Goal: Information Seeking & Learning: Learn about a topic

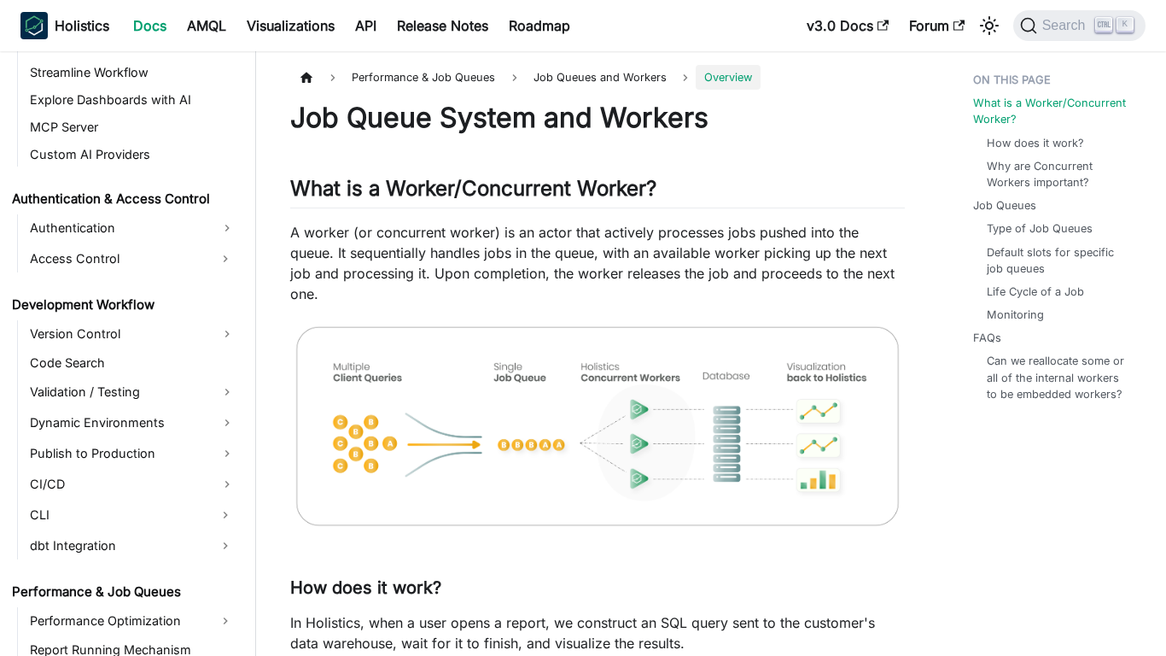
scroll to position [1248, 0]
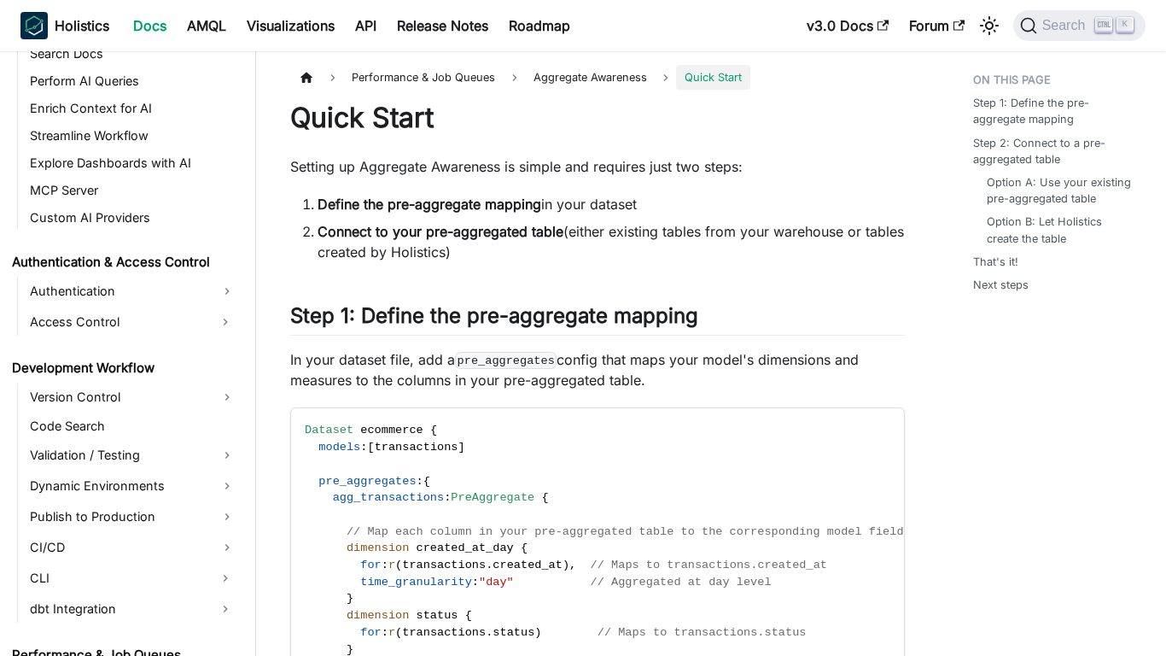
scroll to position [1306, 0]
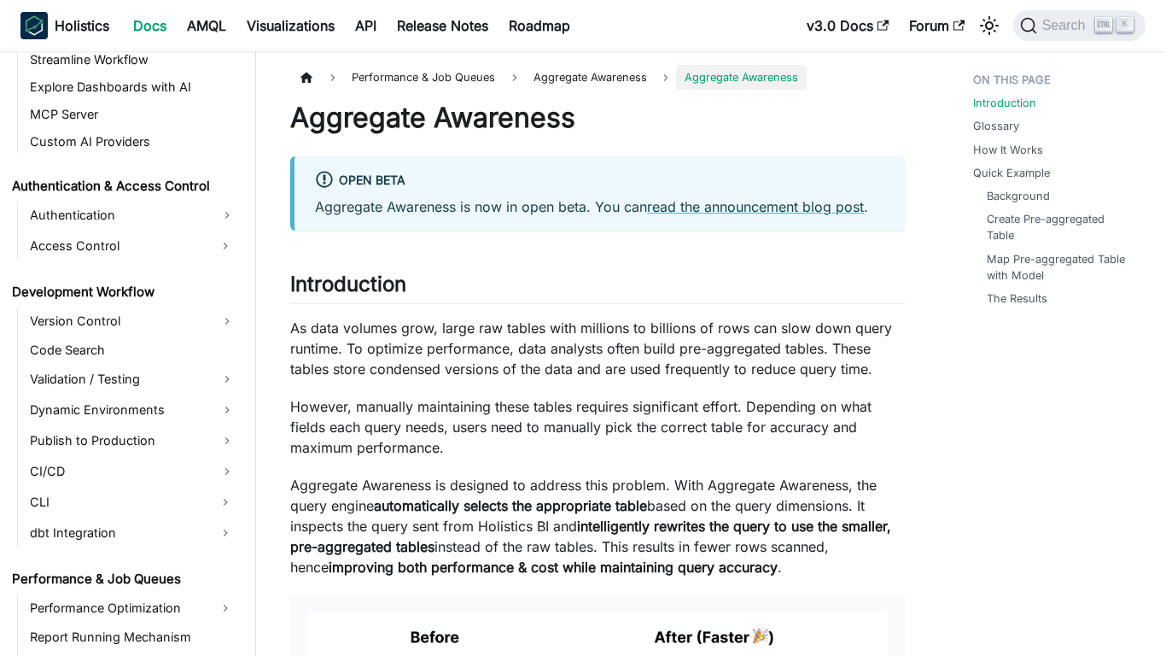
scroll to position [1278, 0]
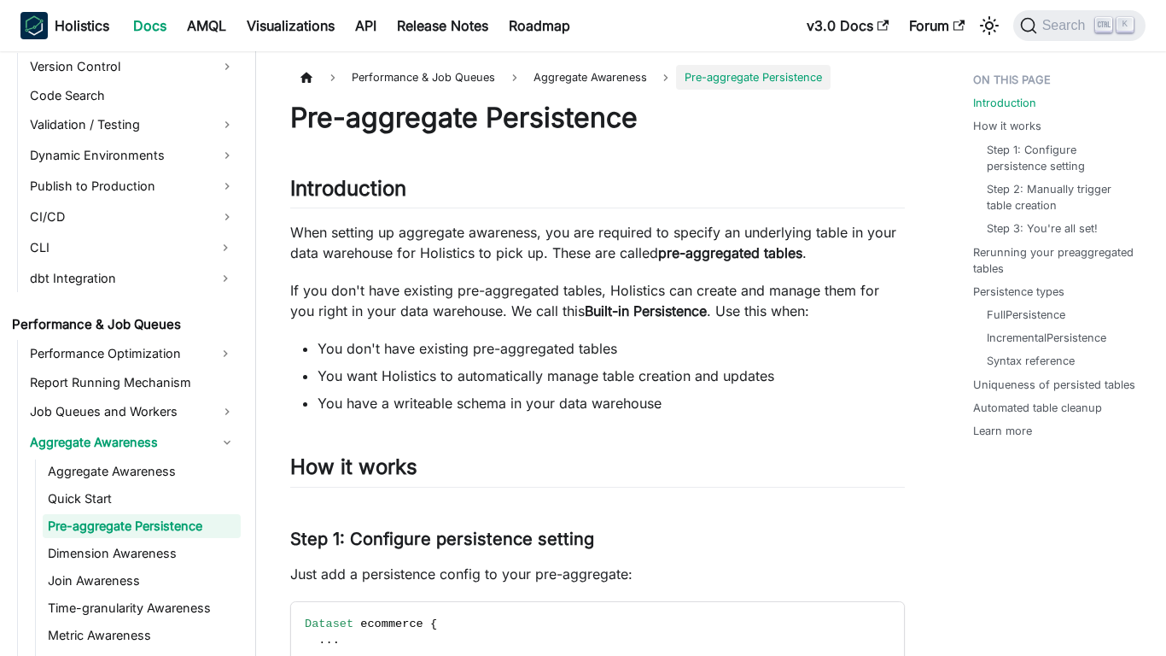
scroll to position [1334, 0]
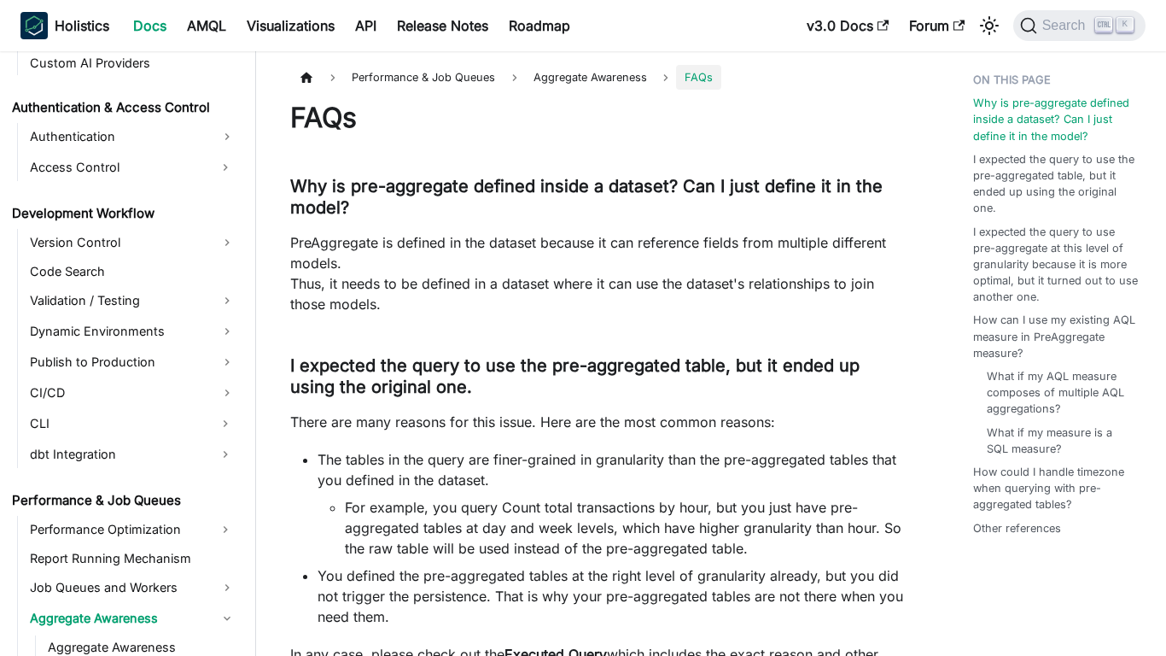
scroll to position [1498, 0]
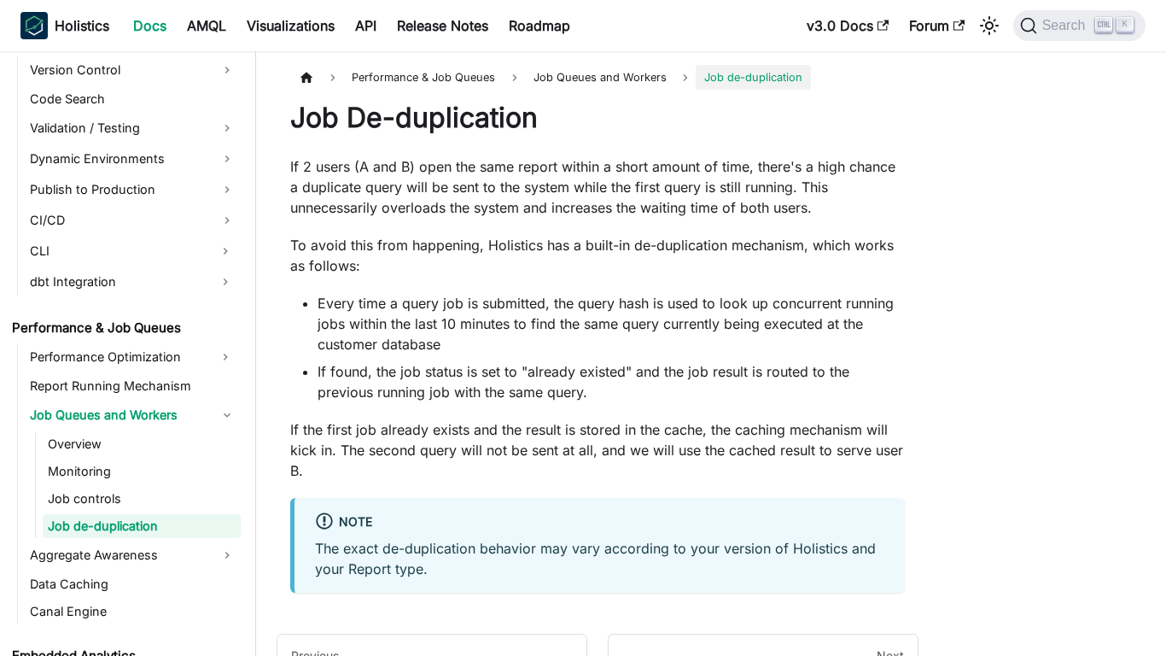
scroll to position [1330, 0]
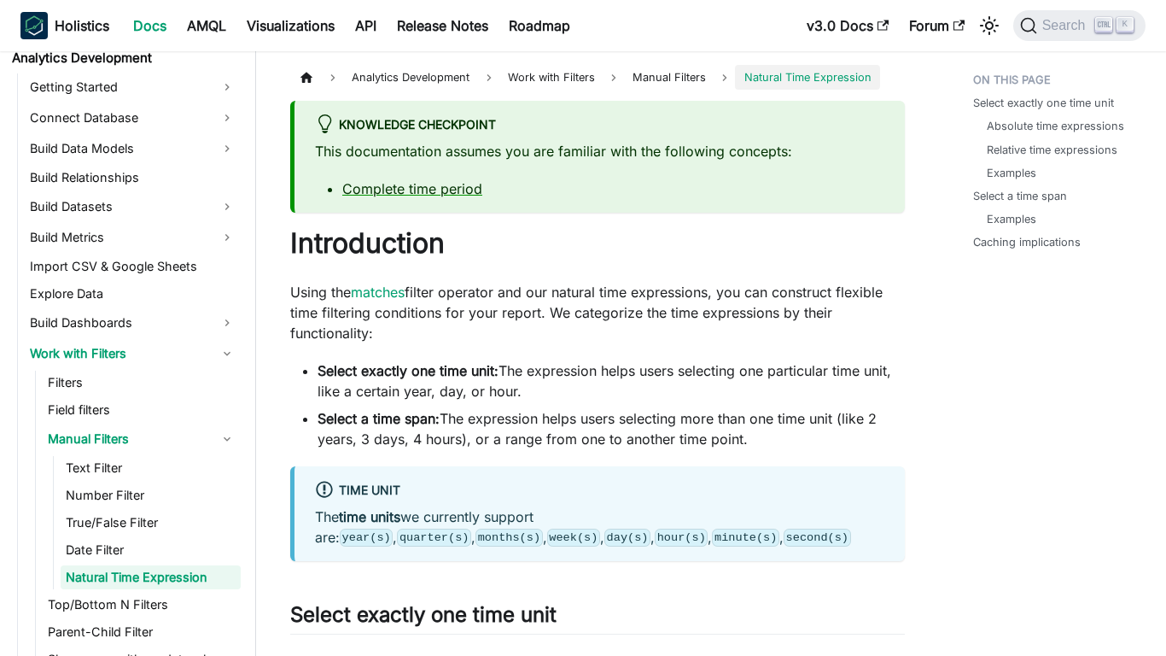
scroll to position [326, 0]
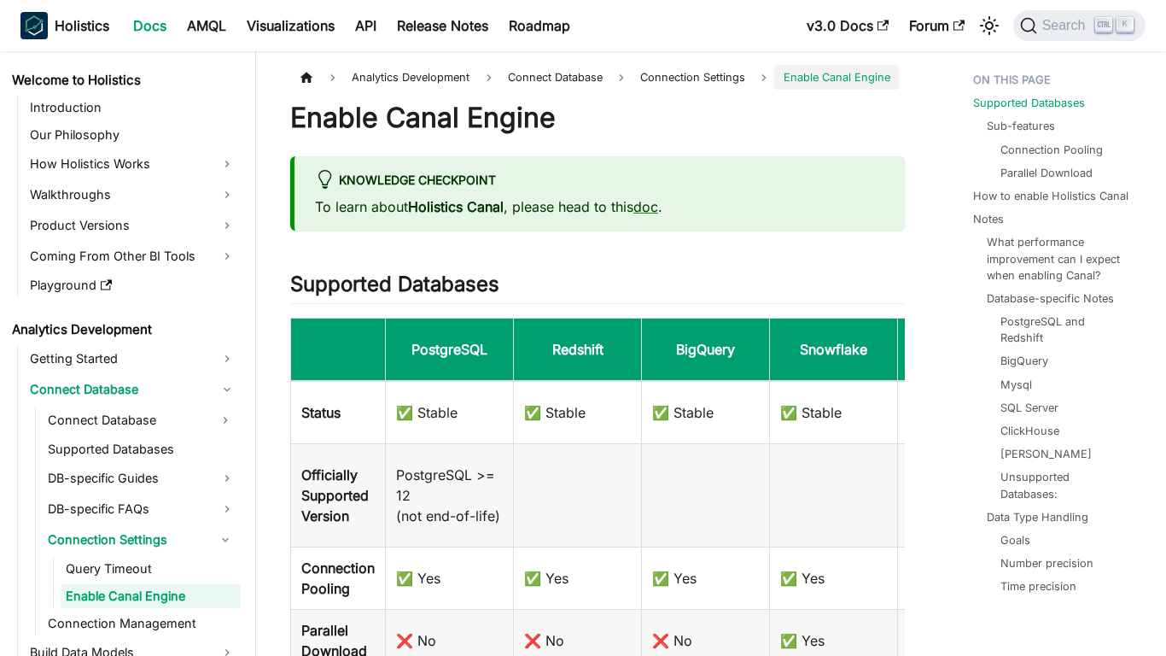
scroll to position [73, 0]
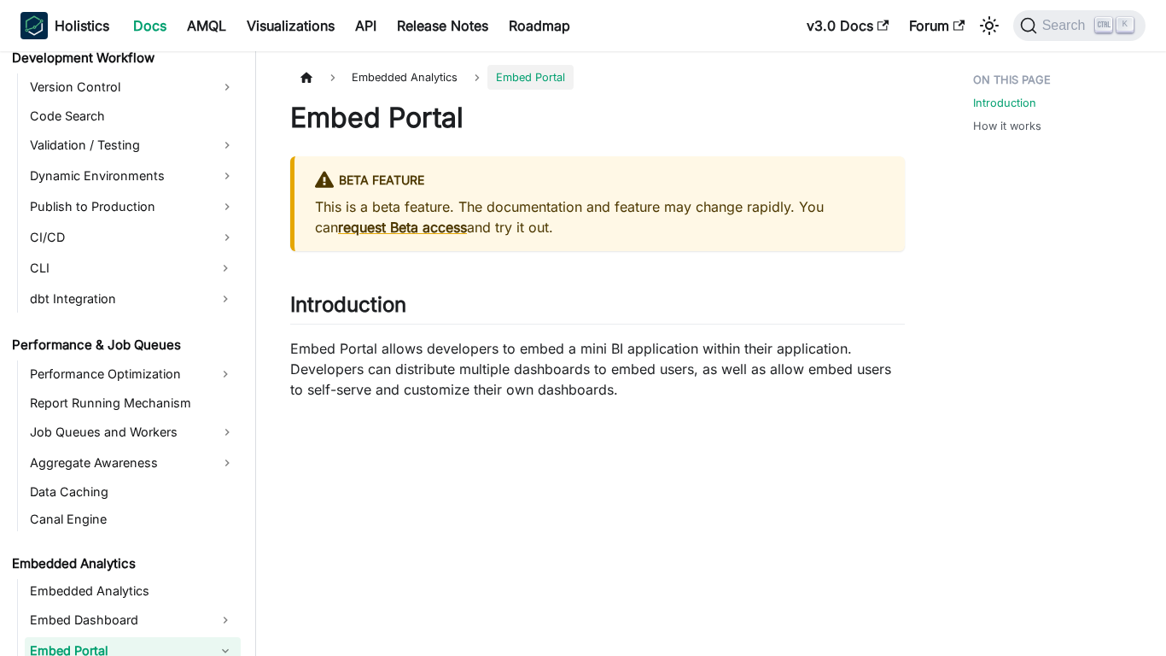
scroll to position [1467, 0]
